Goal: Task Accomplishment & Management: Use online tool/utility

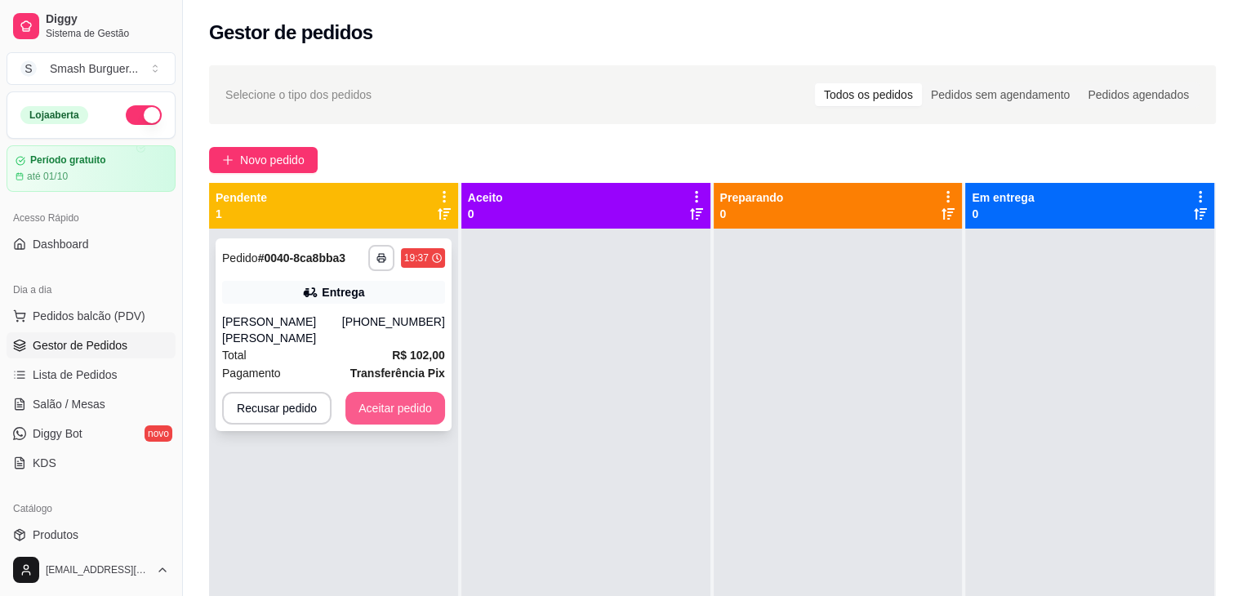
click at [356, 396] on button "Aceitar pedido" at bounding box center [395, 408] width 100 height 33
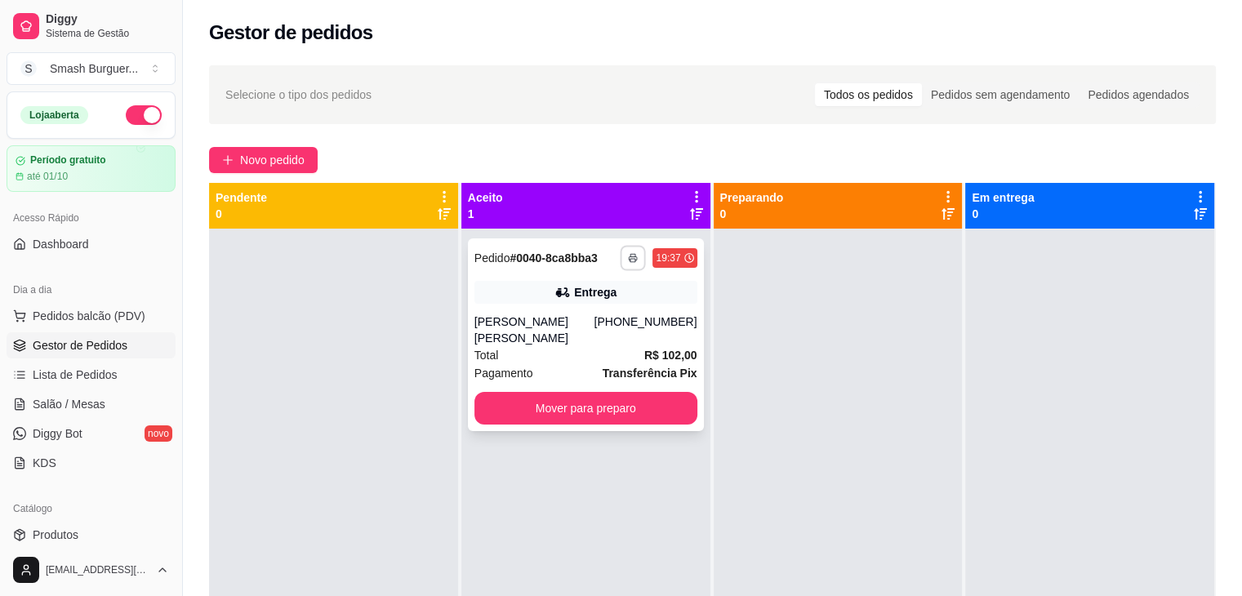
click at [622, 261] on button "button" at bounding box center [633, 257] width 25 height 25
click at [571, 318] on button "IMPRESSORA" at bounding box center [585, 314] width 114 height 25
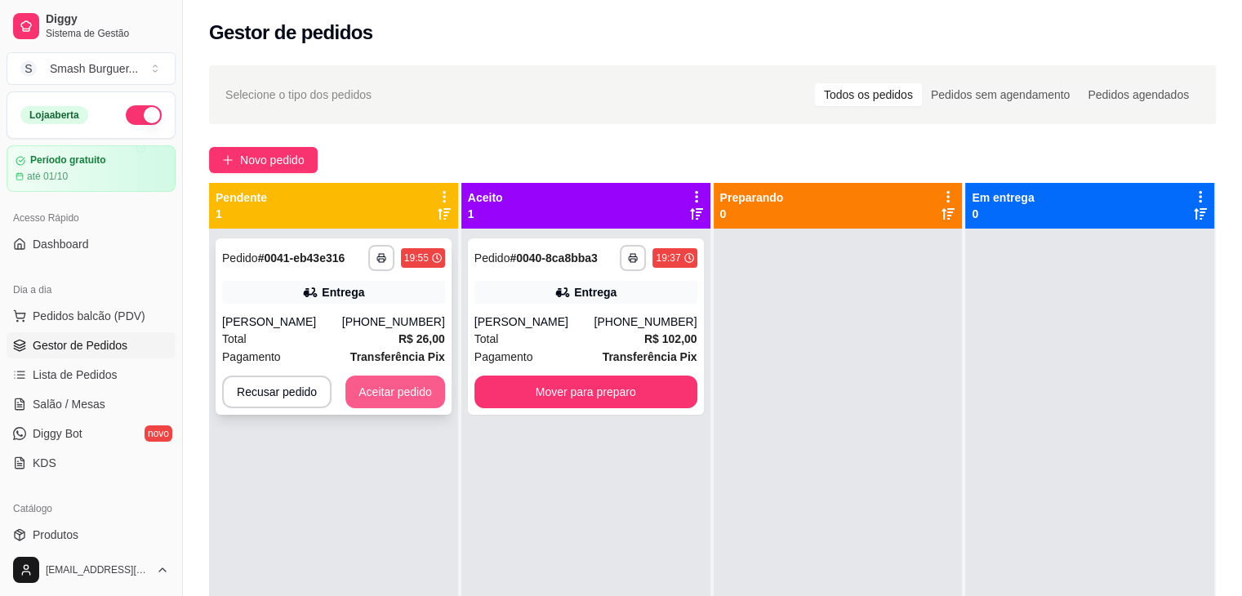
click at [385, 384] on button "Aceitar pedido" at bounding box center [395, 392] width 100 height 33
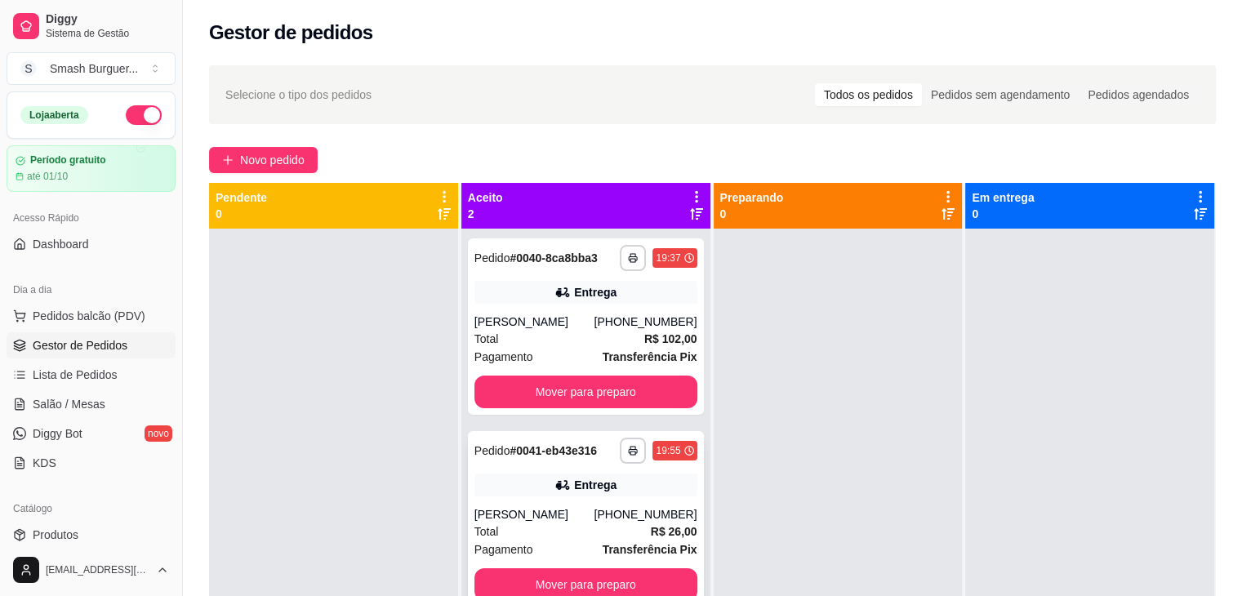
click at [568, 506] on div "Janderson da Silva Passos" at bounding box center [535, 514] width 120 height 16
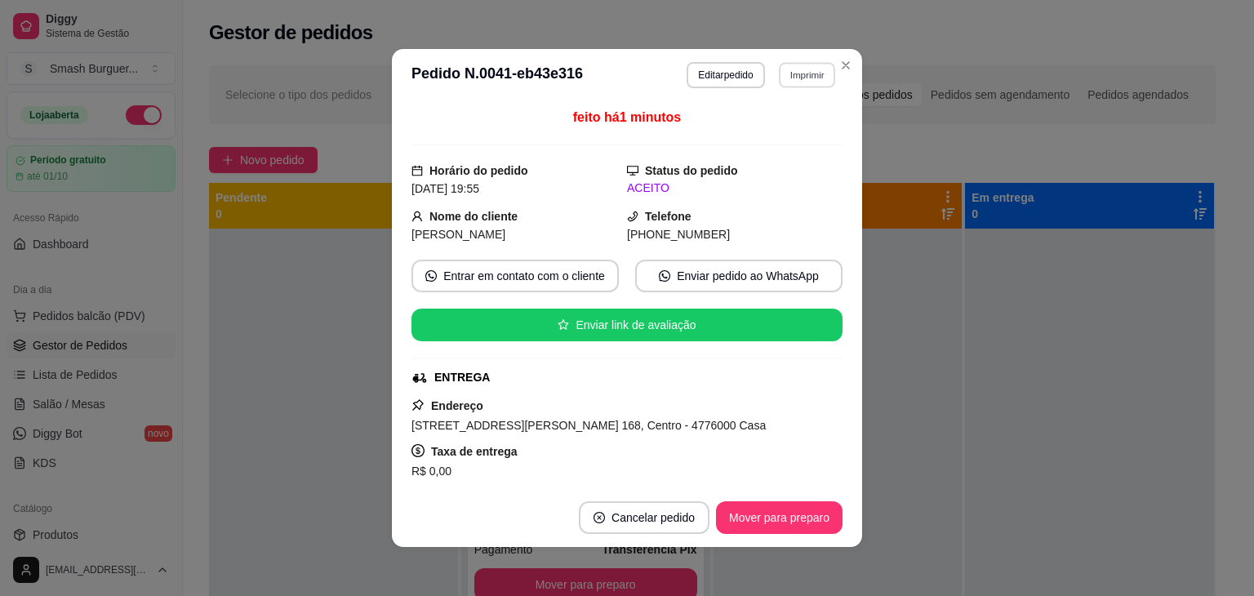
click at [798, 77] on button "Imprimir" at bounding box center [807, 74] width 56 height 25
click at [767, 127] on button "IMPRESSORA" at bounding box center [772, 131] width 114 height 25
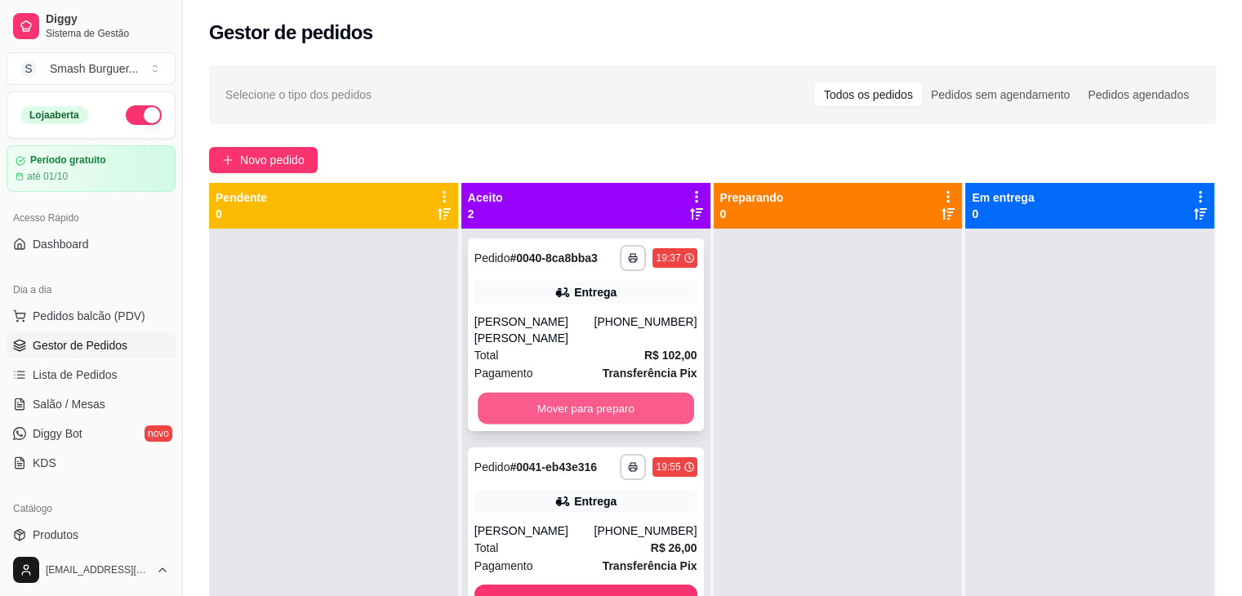
click at [546, 393] on button "Mover para preparo" at bounding box center [586, 409] width 216 height 32
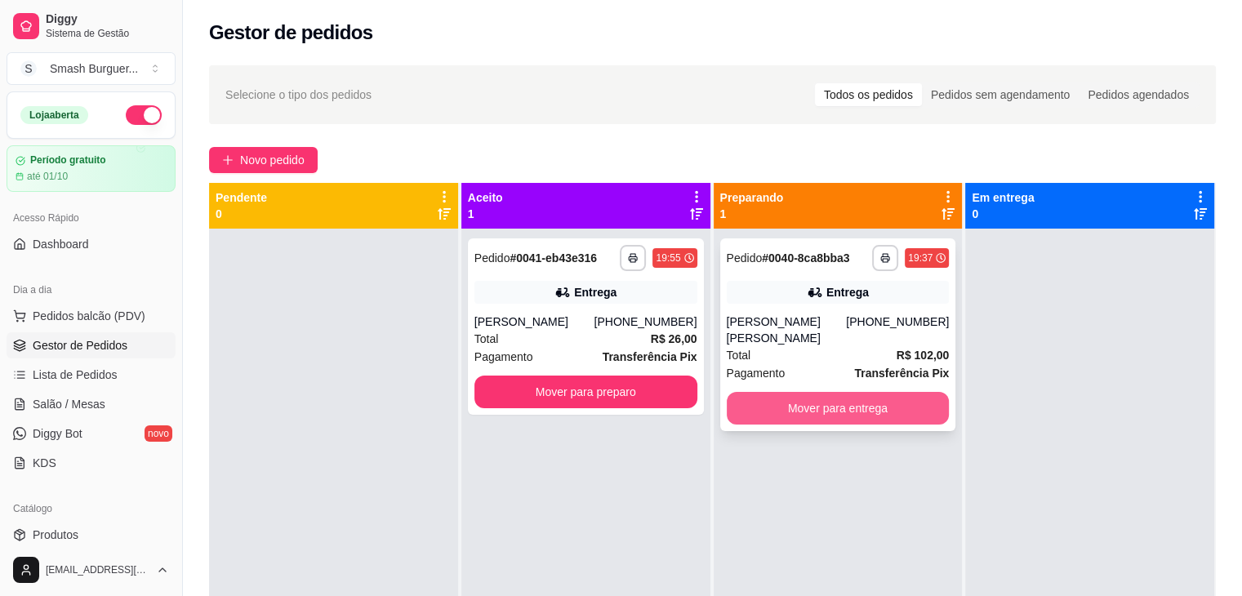
click at [797, 401] on button "Mover para entrega" at bounding box center [838, 408] width 223 height 33
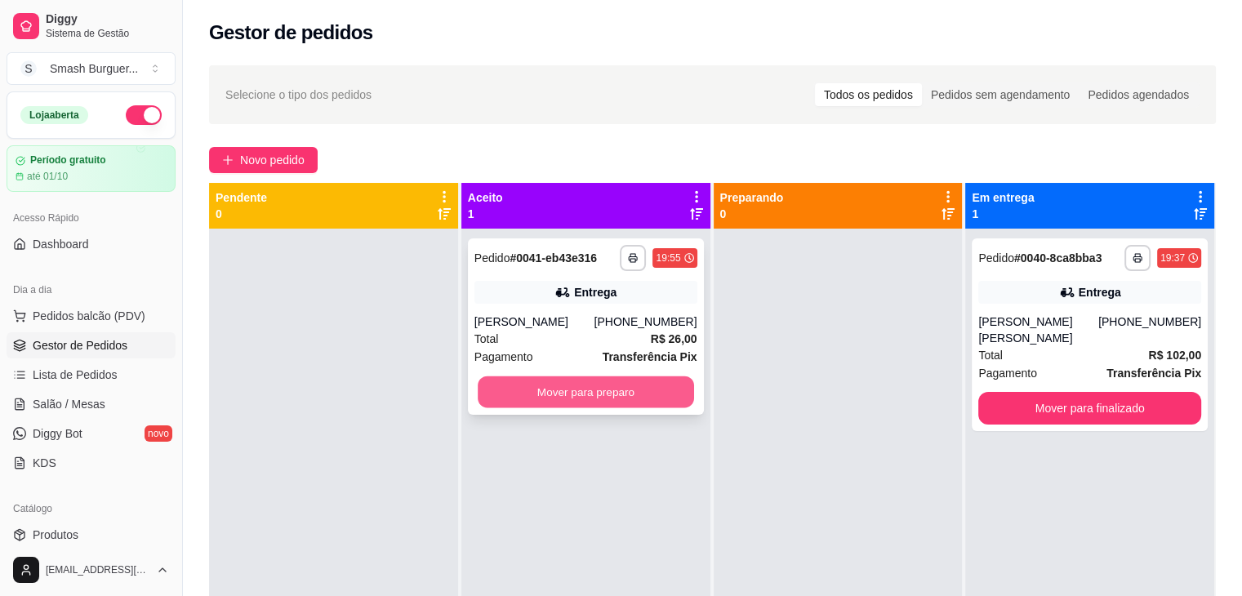
click at [626, 383] on button "Mover para preparo" at bounding box center [586, 393] width 216 height 32
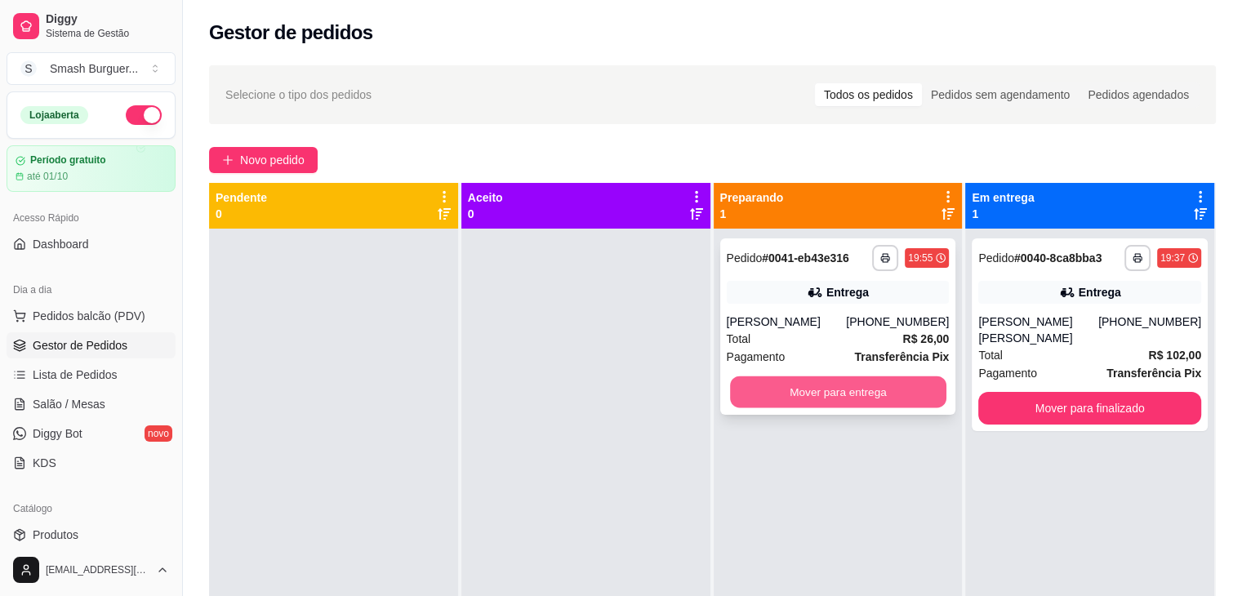
click at [755, 395] on button "Mover para entrega" at bounding box center [838, 393] width 216 height 32
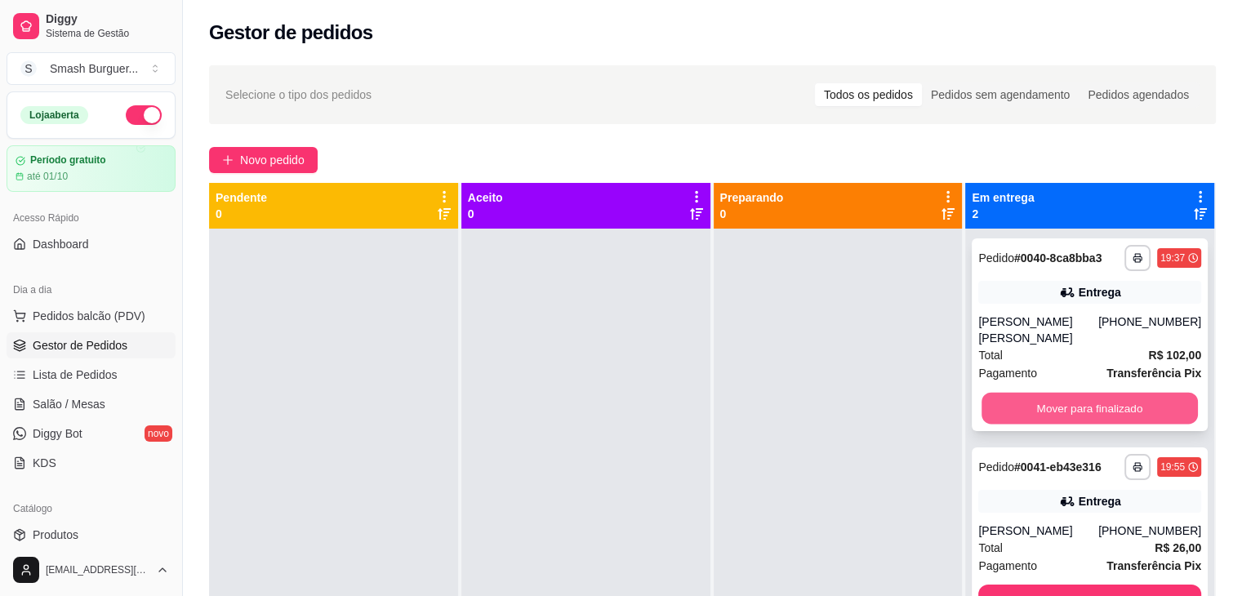
click at [1023, 393] on button "Mover para finalizado" at bounding box center [1090, 409] width 216 height 32
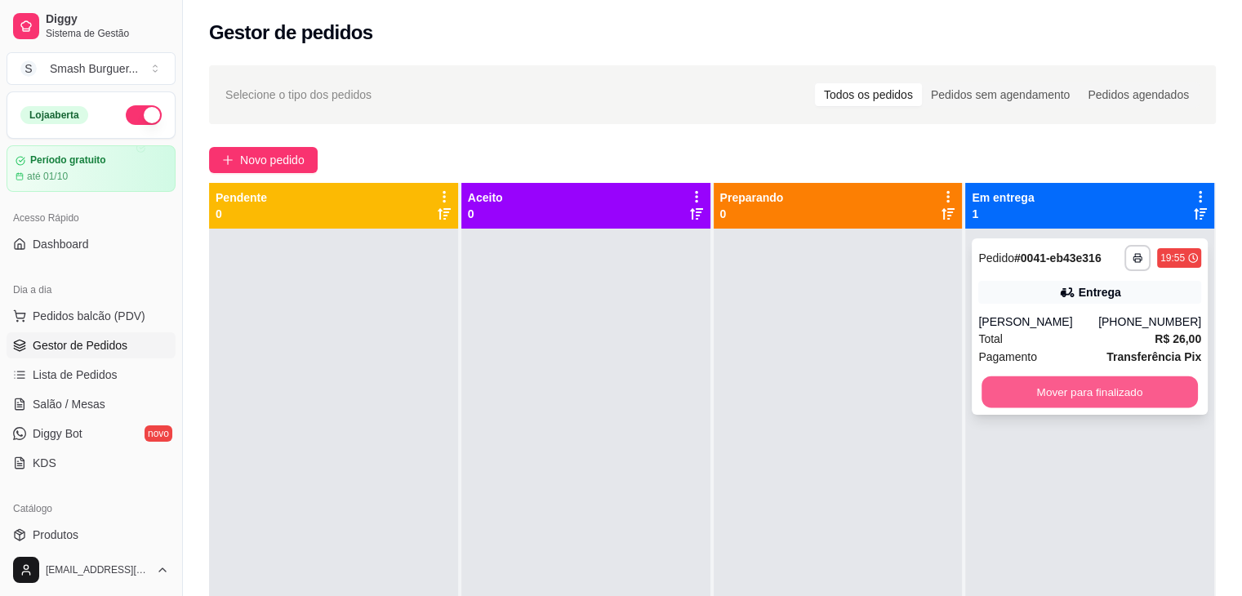
click at [1026, 380] on button "Mover para finalizado" at bounding box center [1090, 393] width 216 height 32
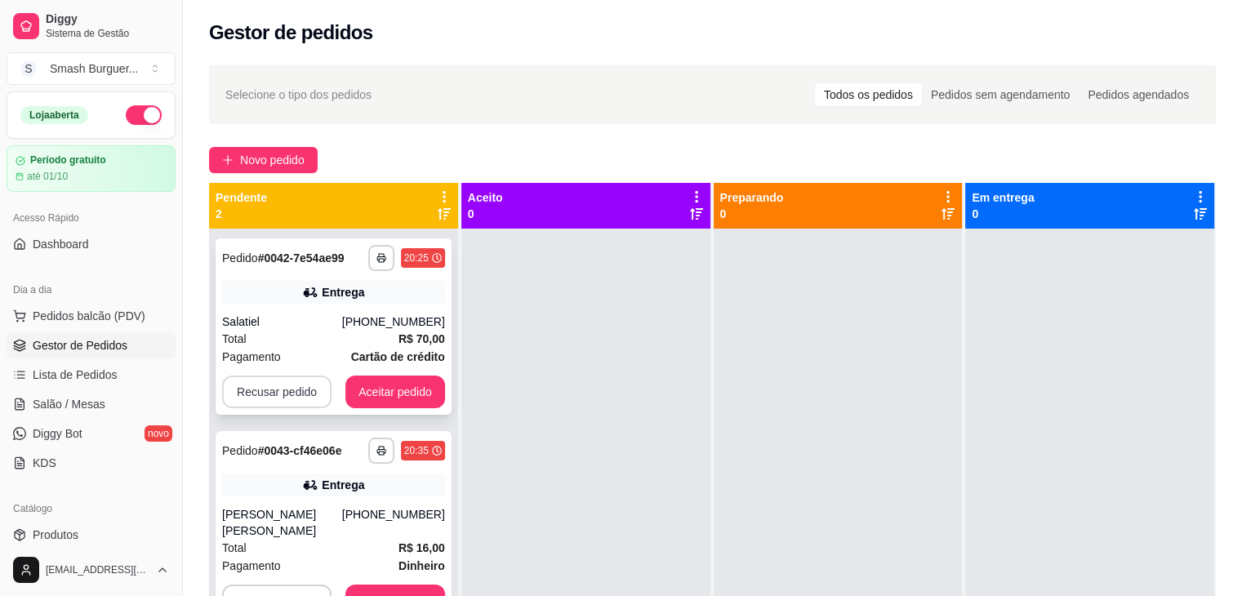
scroll to position [46, 0]
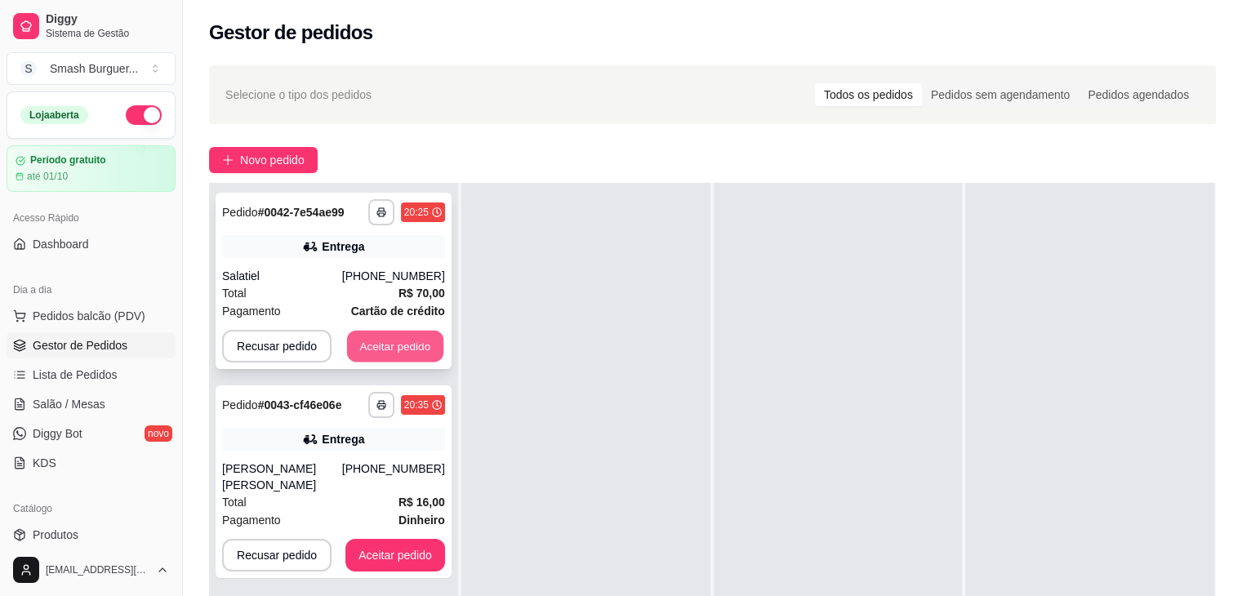
click at [371, 346] on button "Aceitar pedido" at bounding box center [395, 347] width 96 height 32
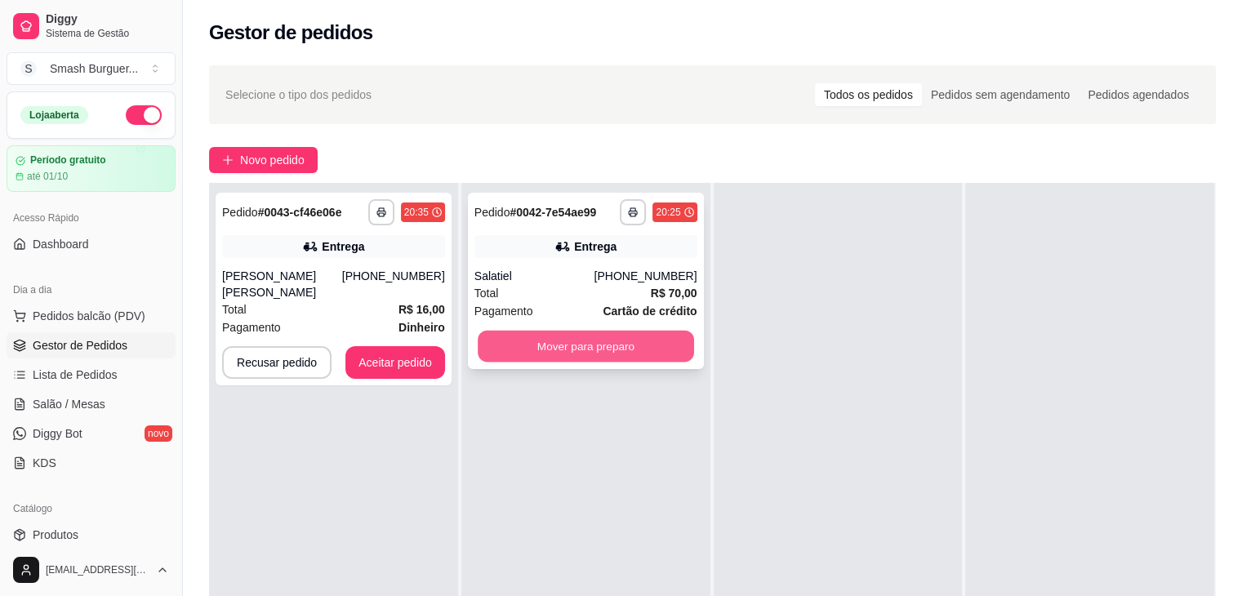
click at [621, 341] on button "Mover para preparo" at bounding box center [586, 347] width 216 height 32
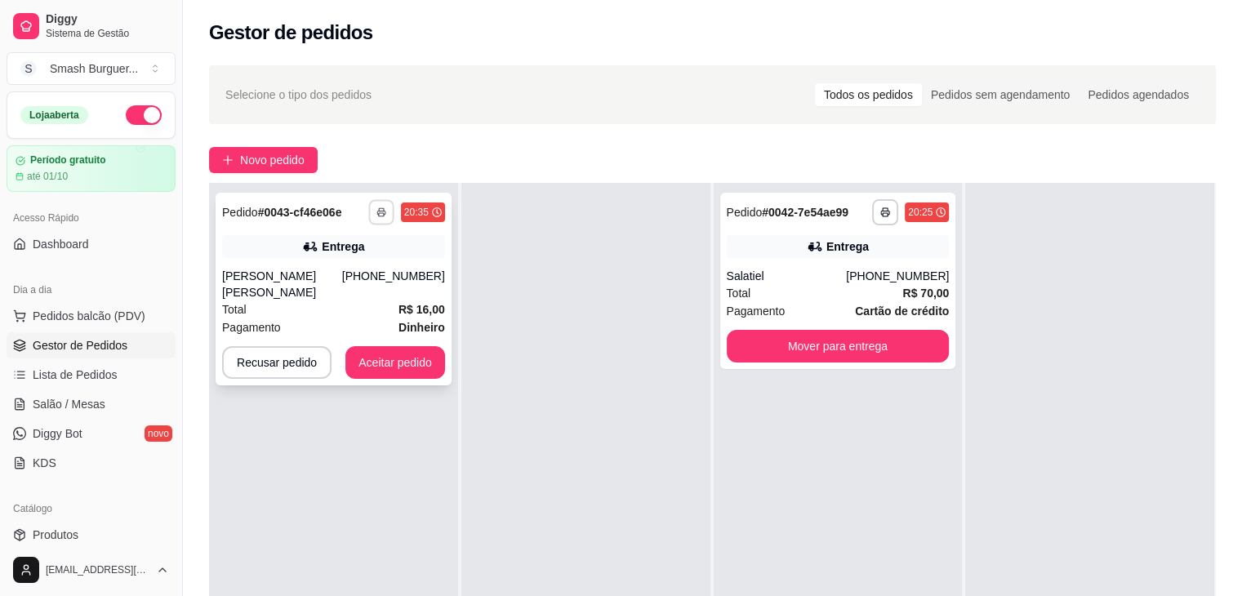
click at [369, 213] on button "button" at bounding box center [380, 211] width 25 height 25
click at [351, 275] on button "IMPRESSORA" at bounding box center [335, 269] width 118 height 26
click at [415, 351] on button "Aceitar pedido" at bounding box center [395, 363] width 96 height 32
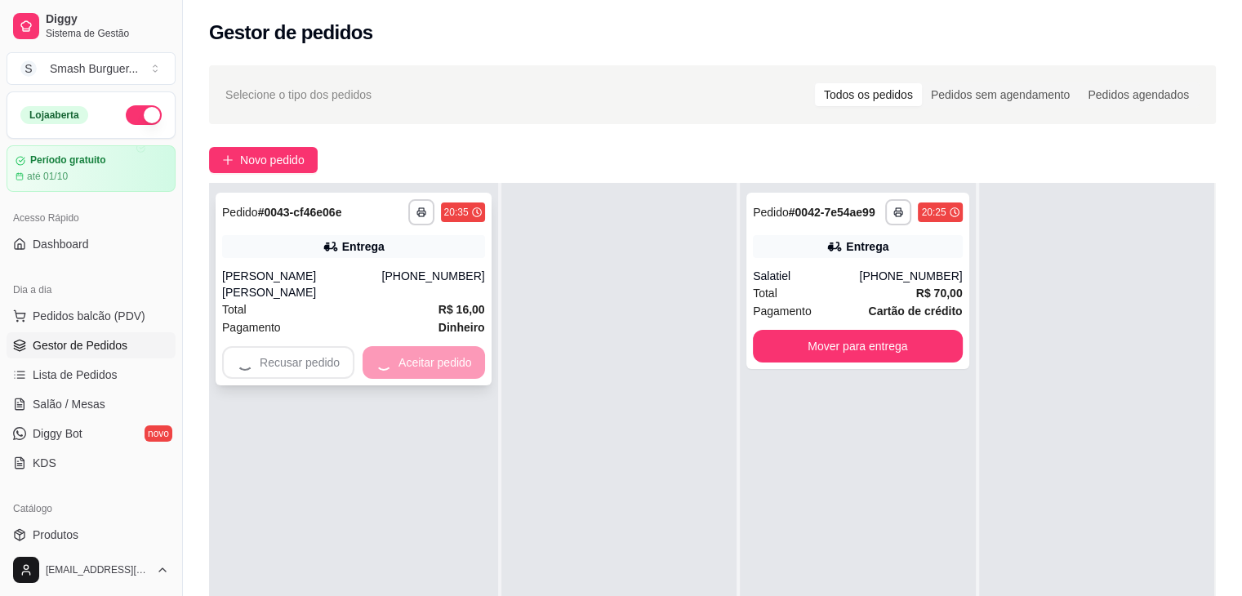
scroll to position [0, 0]
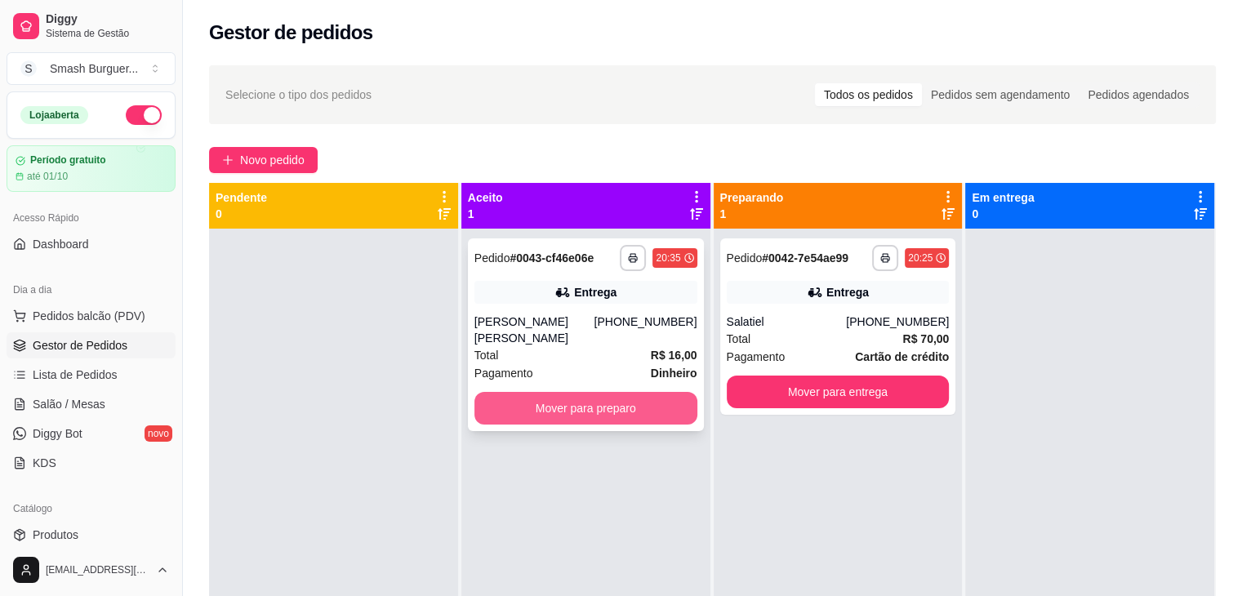
click at [526, 396] on button "Mover para preparo" at bounding box center [586, 408] width 223 height 33
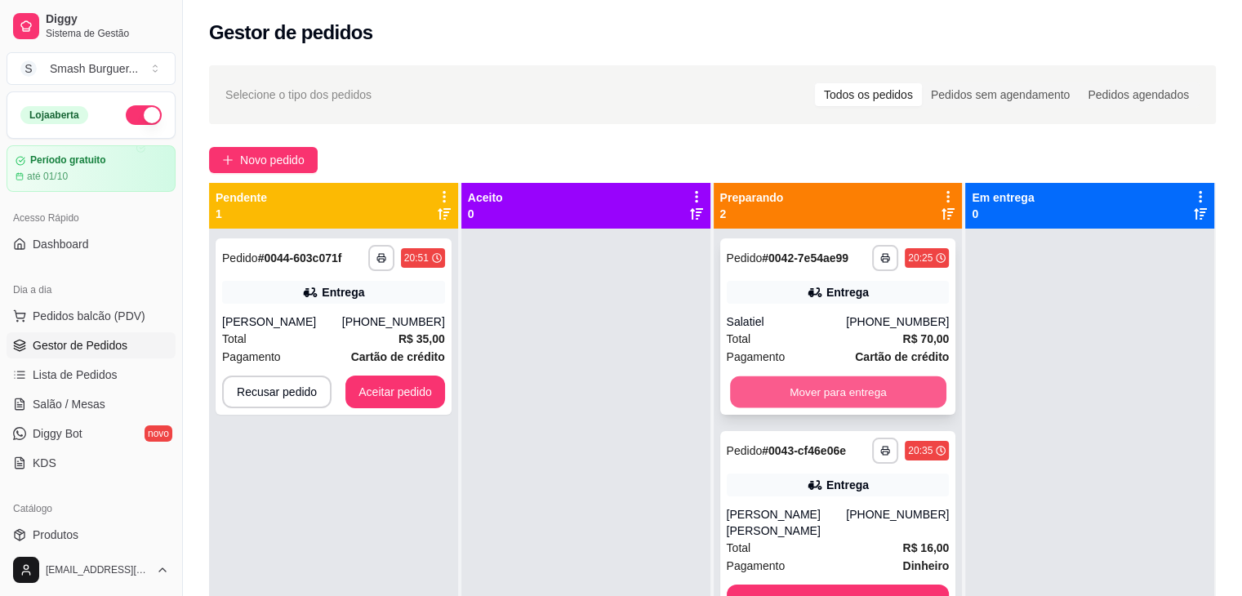
click at [819, 394] on button "Mover para entrega" at bounding box center [838, 393] width 216 height 32
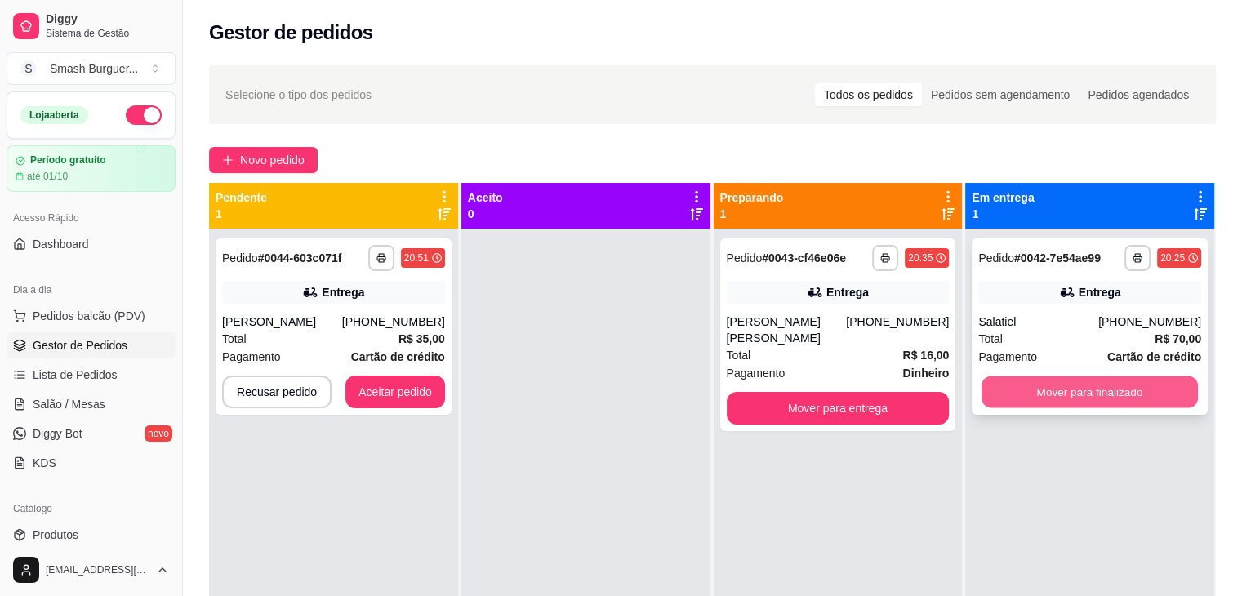
click at [1023, 385] on button "Mover para finalizado" at bounding box center [1090, 393] width 216 height 32
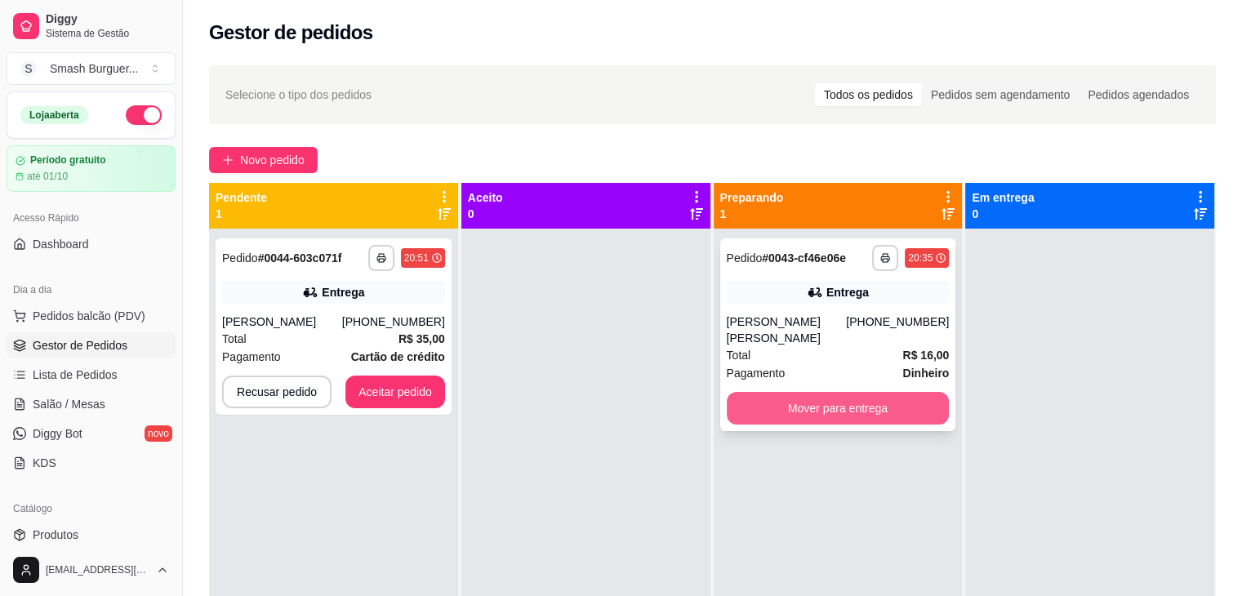
click at [899, 395] on button "Mover para entrega" at bounding box center [838, 408] width 223 height 33
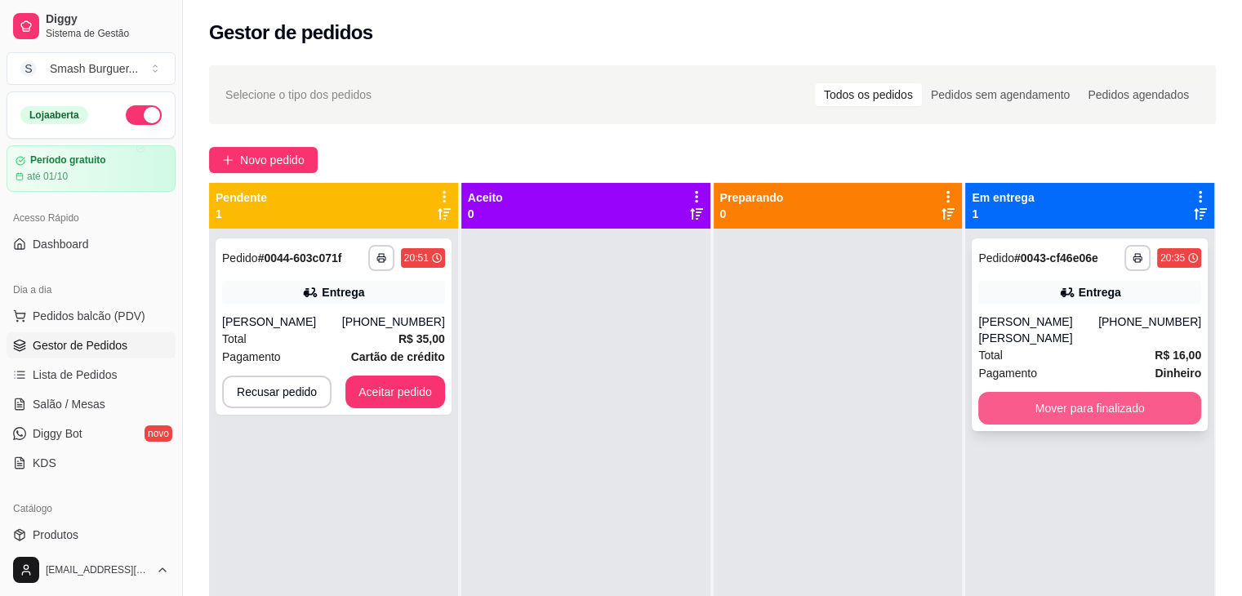
click at [1013, 395] on button "Mover para finalizado" at bounding box center [1089, 408] width 223 height 33
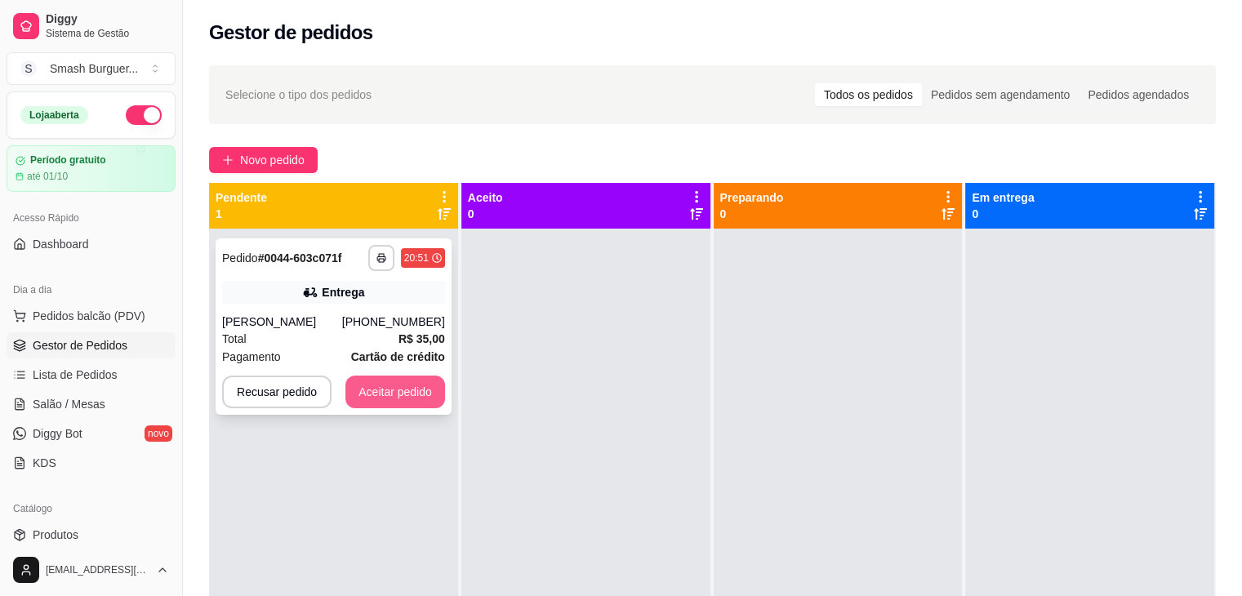
click at [385, 386] on button "Aceitar pedido" at bounding box center [395, 392] width 100 height 33
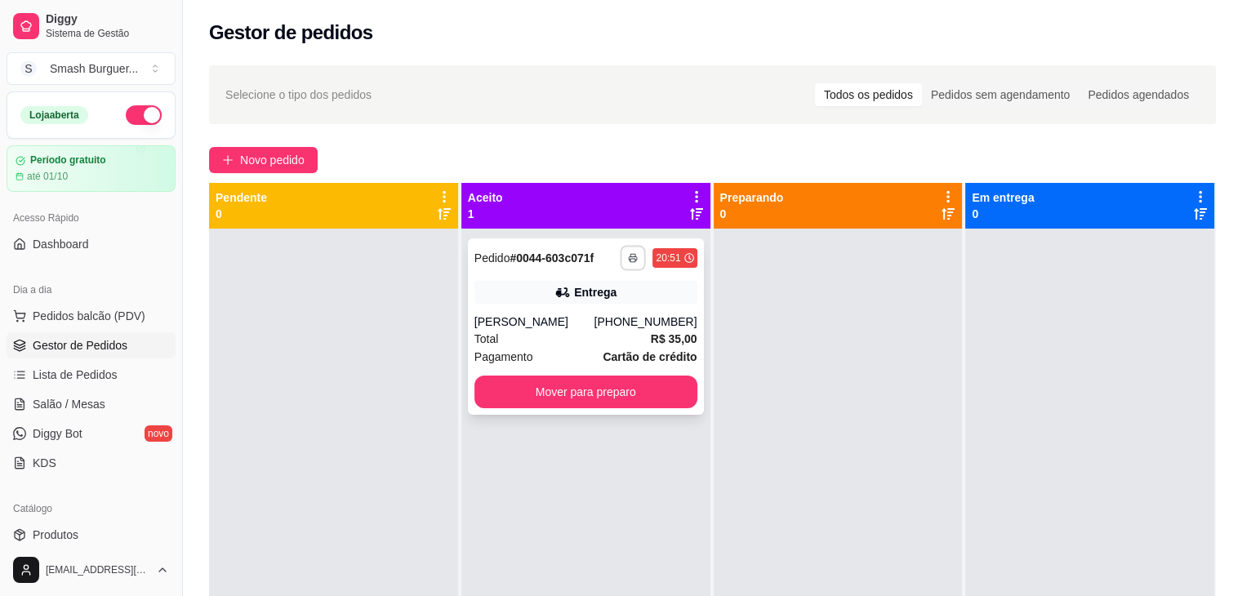
click at [621, 256] on button "button" at bounding box center [633, 257] width 25 height 25
click at [595, 314] on button "IMPRESSORA" at bounding box center [584, 315] width 118 height 26
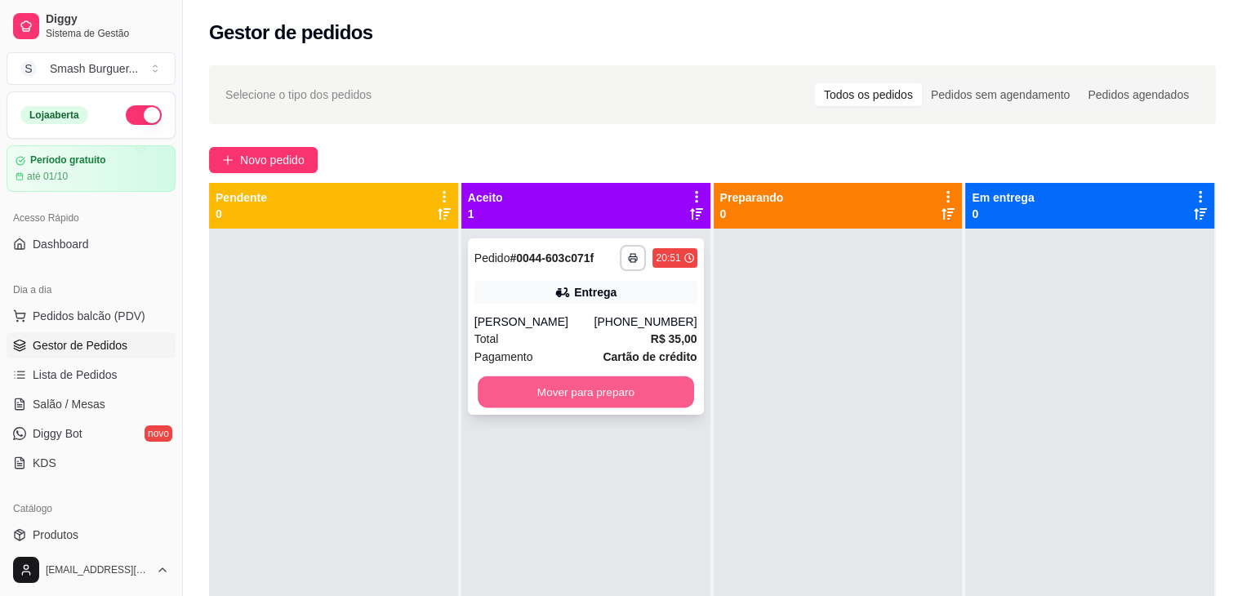
click at [633, 390] on button "Mover para preparo" at bounding box center [586, 393] width 216 height 32
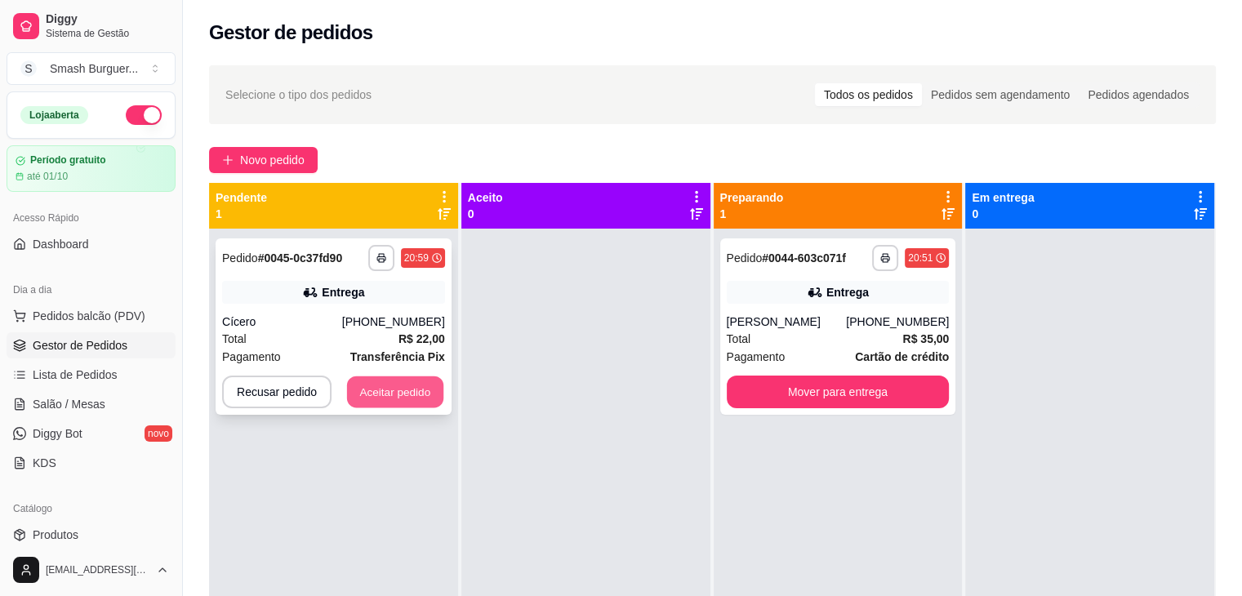
click at [377, 390] on button "Aceitar pedido" at bounding box center [395, 393] width 96 height 32
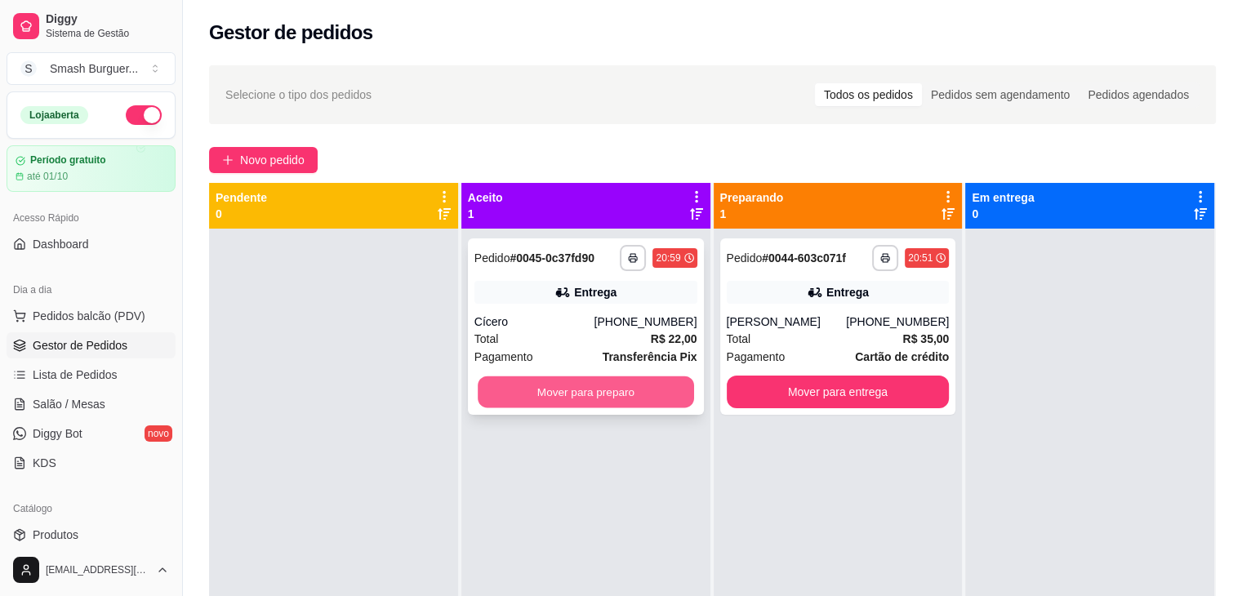
click at [598, 381] on button "Mover para preparo" at bounding box center [586, 393] width 216 height 32
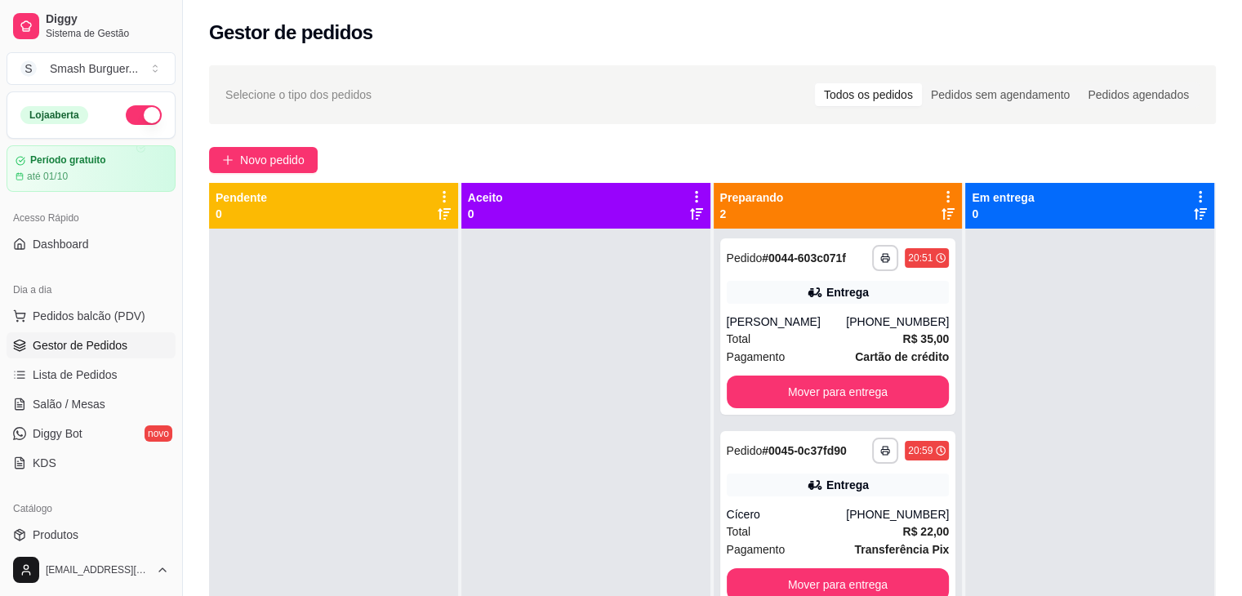
click at [760, 425] on div "**********" at bounding box center [838, 527] width 249 height 596
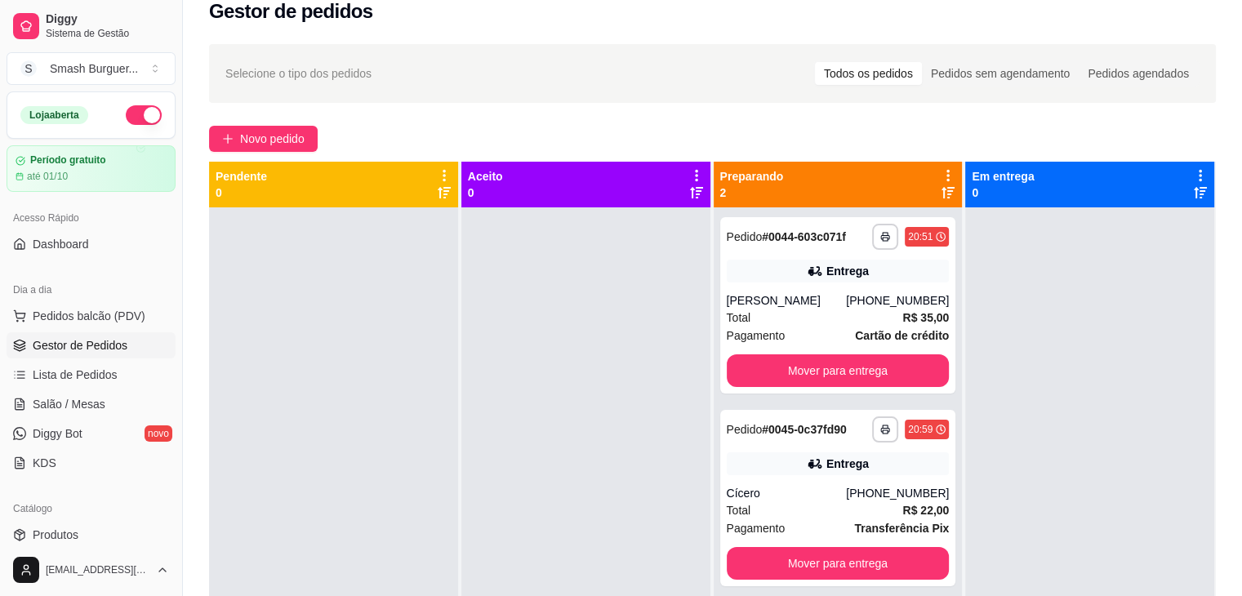
scroll to position [20, 0]
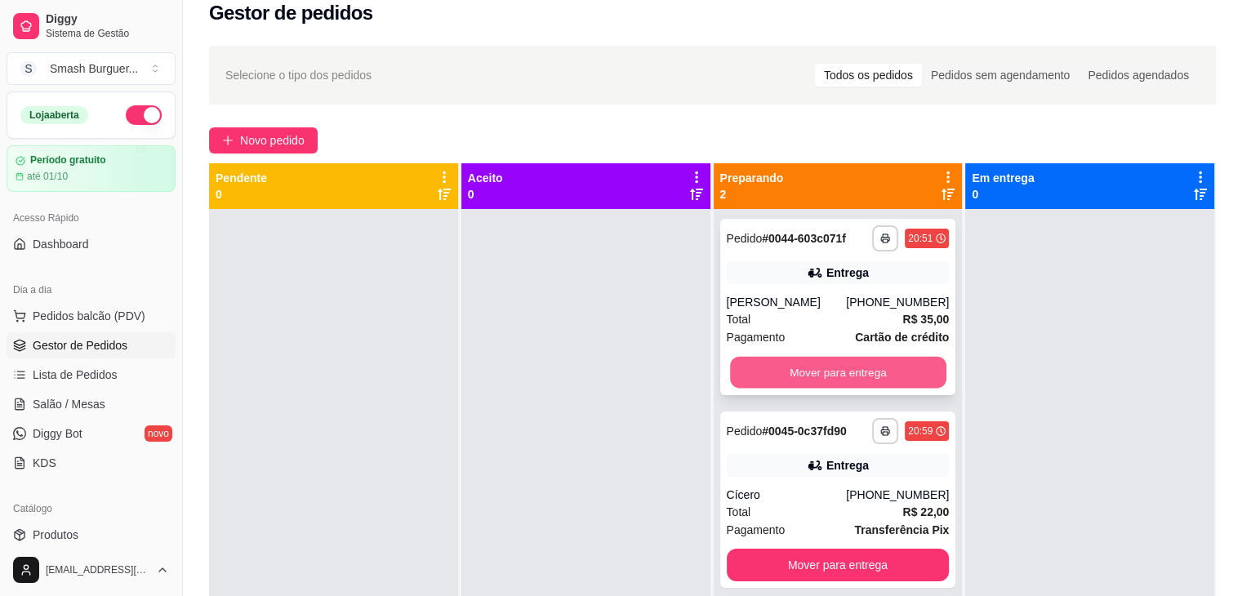
click at [905, 368] on button "Mover para entrega" at bounding box center [838, 373] width 216 height 32
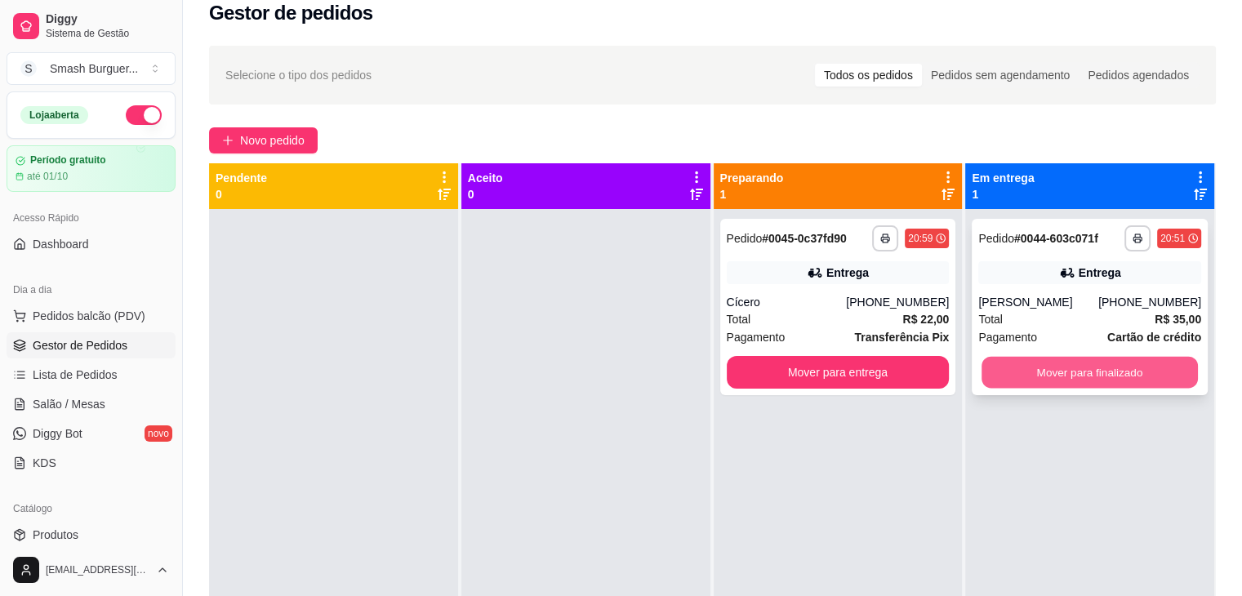
click at [1021, 366] on button "Mover para finalizado" at bounding box center [1090, 373] width 216 height 32
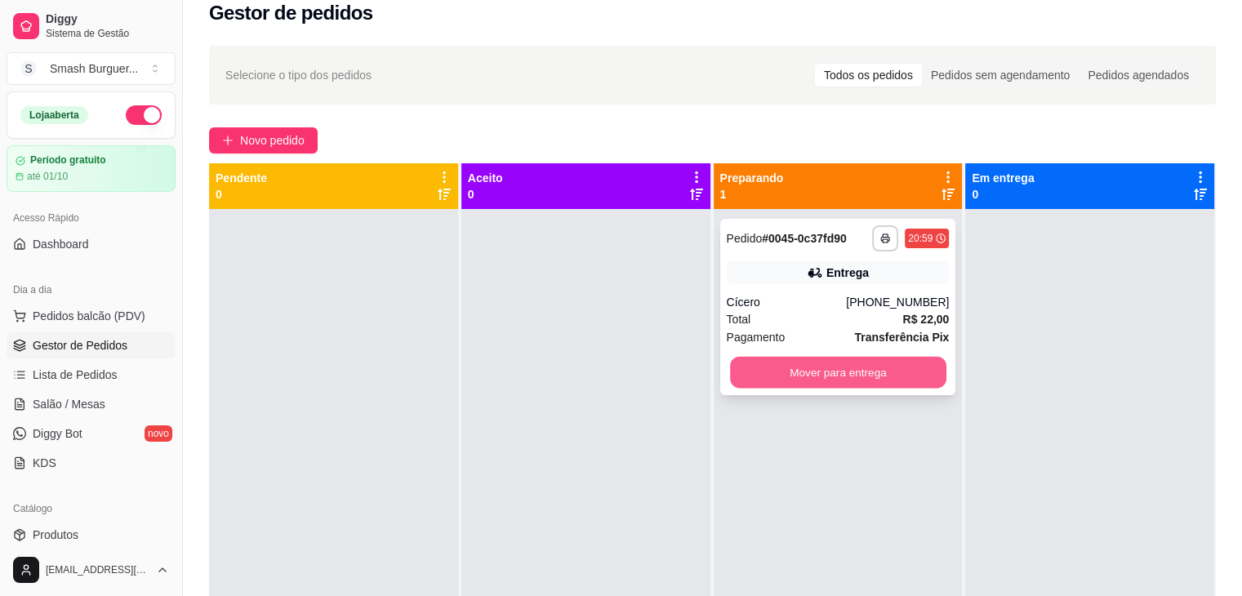
click at [896, 368] on button "Mover para entrega" at bounding box center [838, 373] width 216 height 32
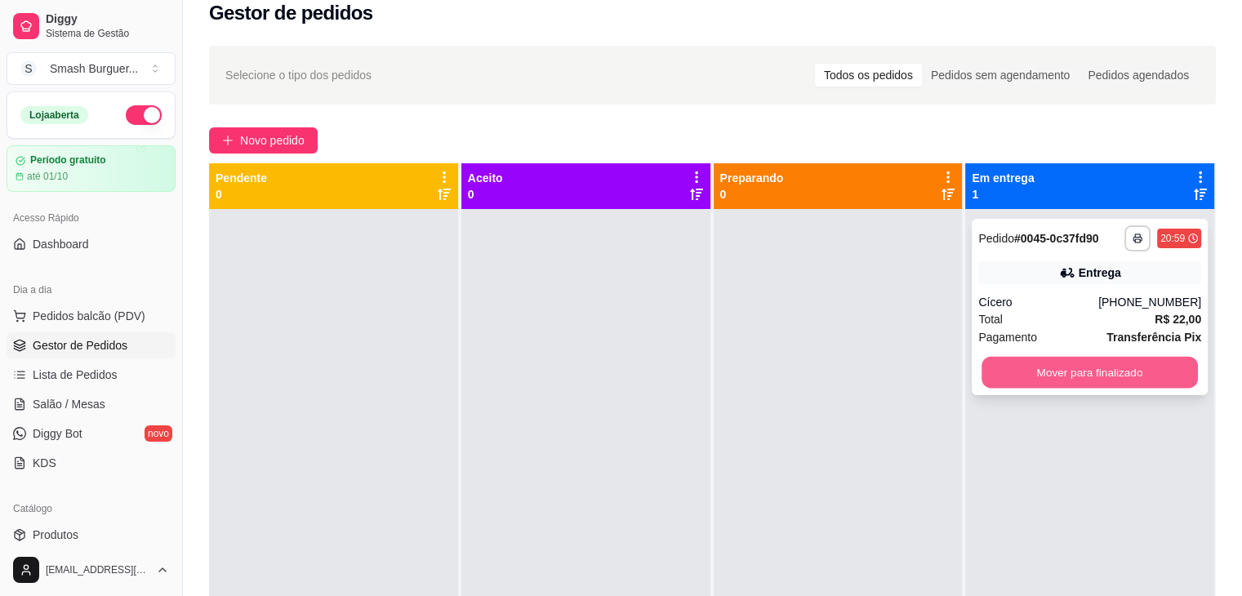
click at [1005, 368] on button "Mover para finalizado" at bounding box center [1090, 373] width 216 height 32
